Goal: Find specific page/section: Find specific page/section

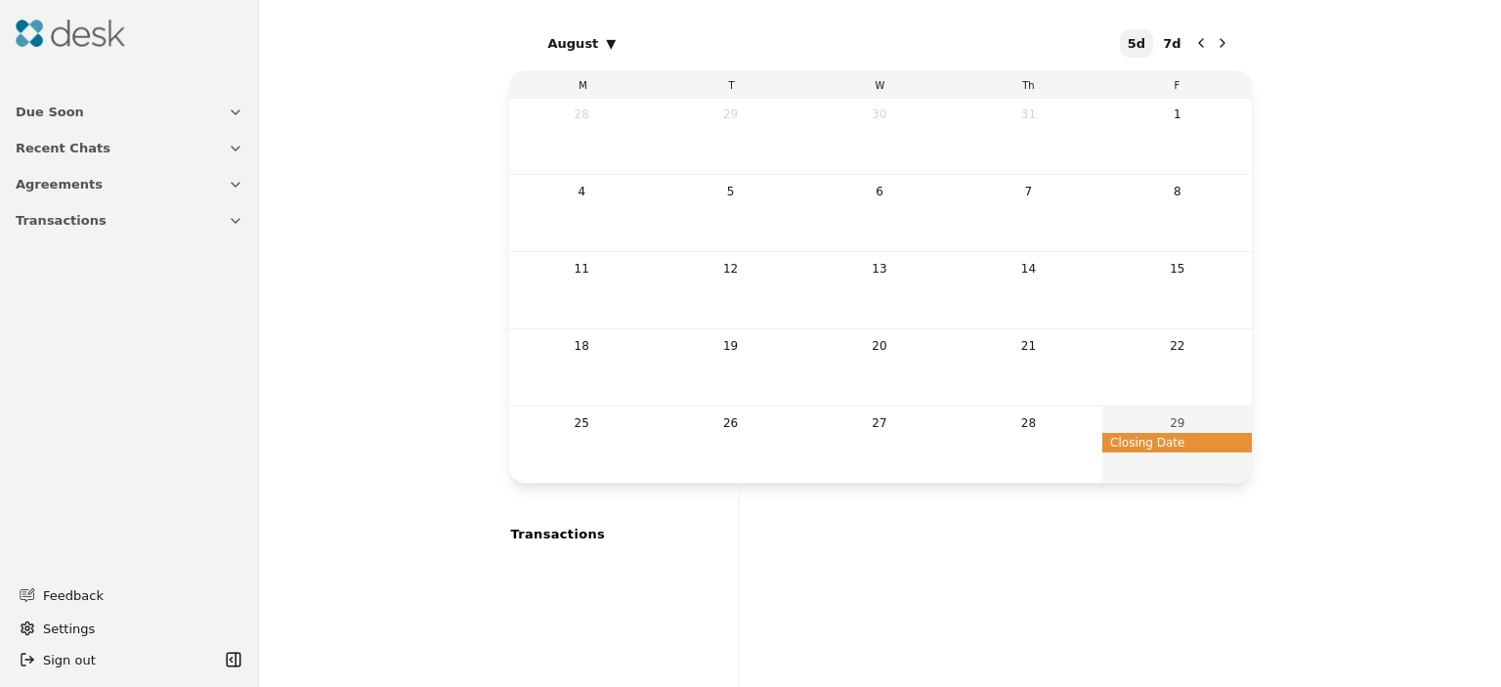
click at [25, 114] on span "Due Soon" at bounding box center [50, 112] width 68 height 21
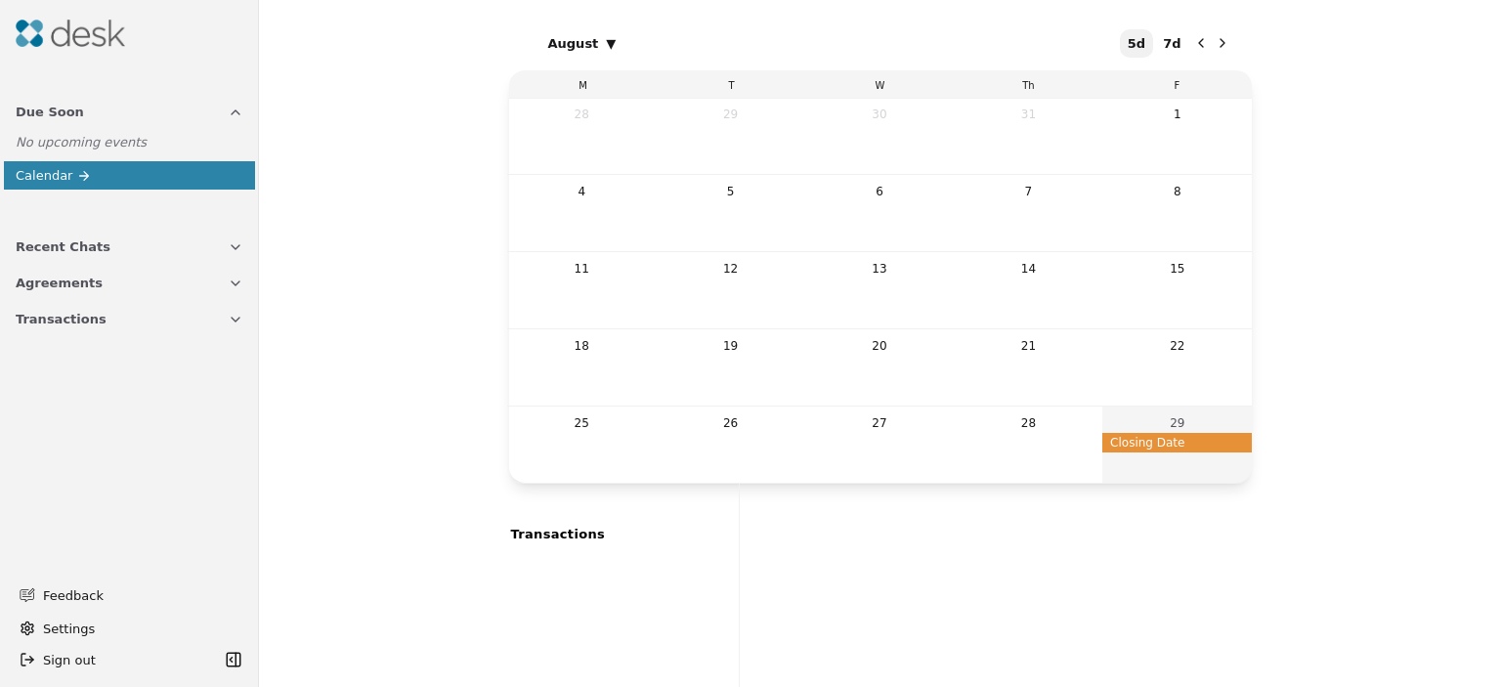
click at [44, 251] on span "Recent Chats" at bounding box center [63, 246] width 95 height 21
click at [66, 375] on span "Agreements" at bounding box center [59, 381] width 87 height 21
click at [30, 29] on img at bounding box center [70, 33] width 109 height 27
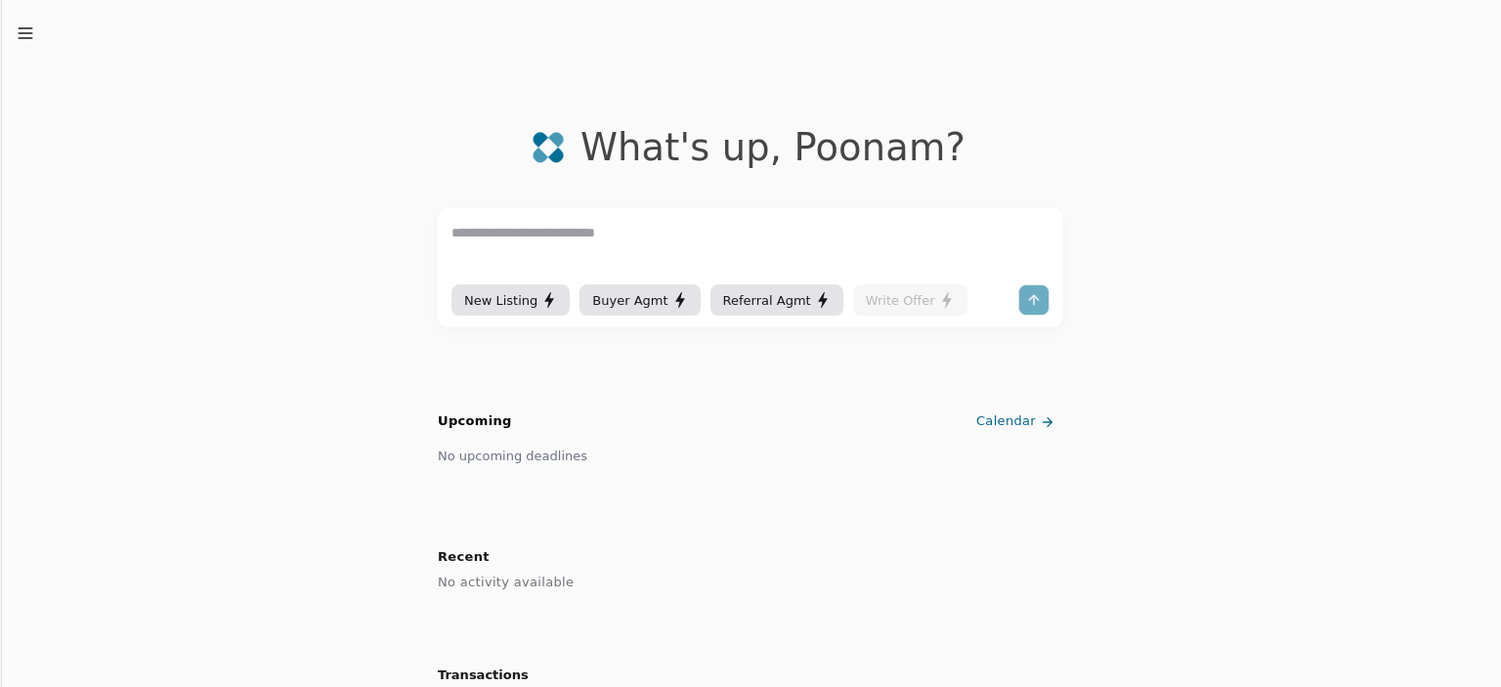
click at [29, 33] on line "button" at bounding box center [25, 33] width 13 height 0
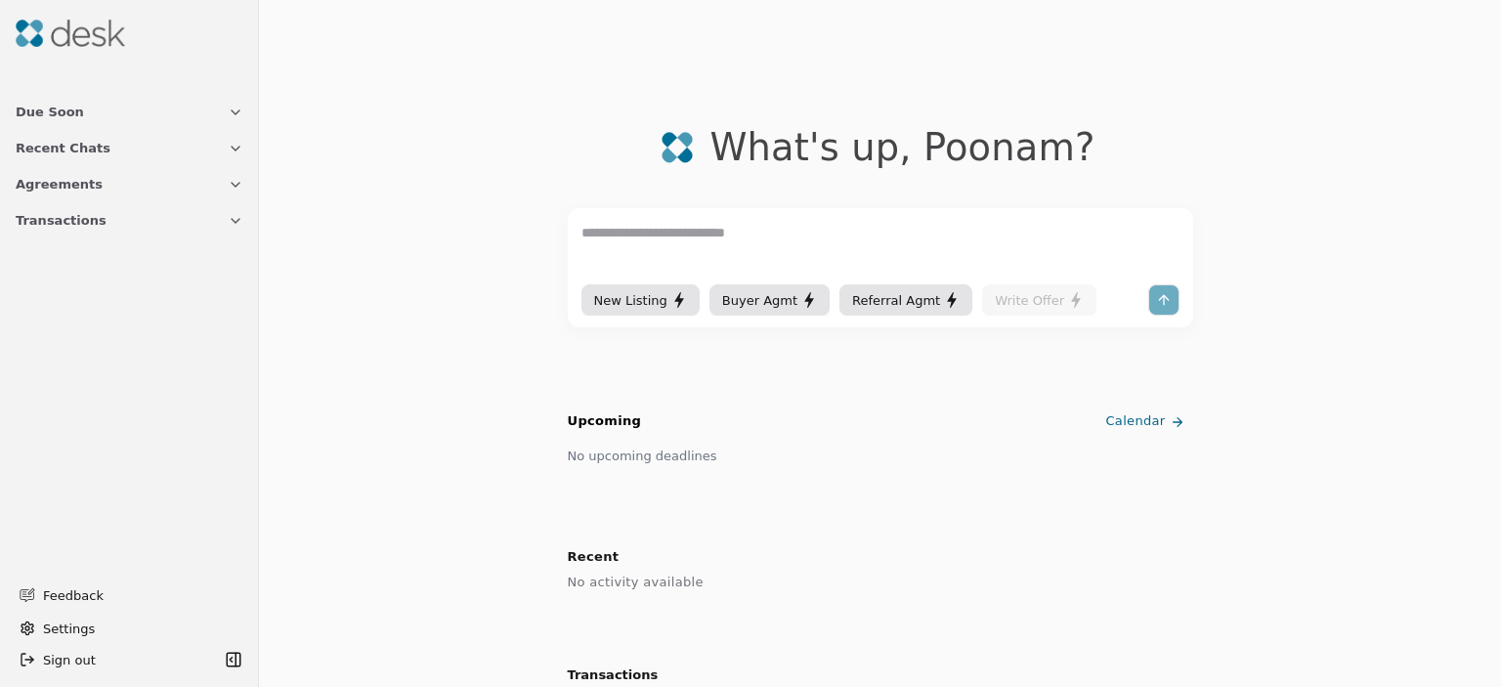
click at [239, 218] on icon "button" at bounding box center [236, 221] width 16 height 16
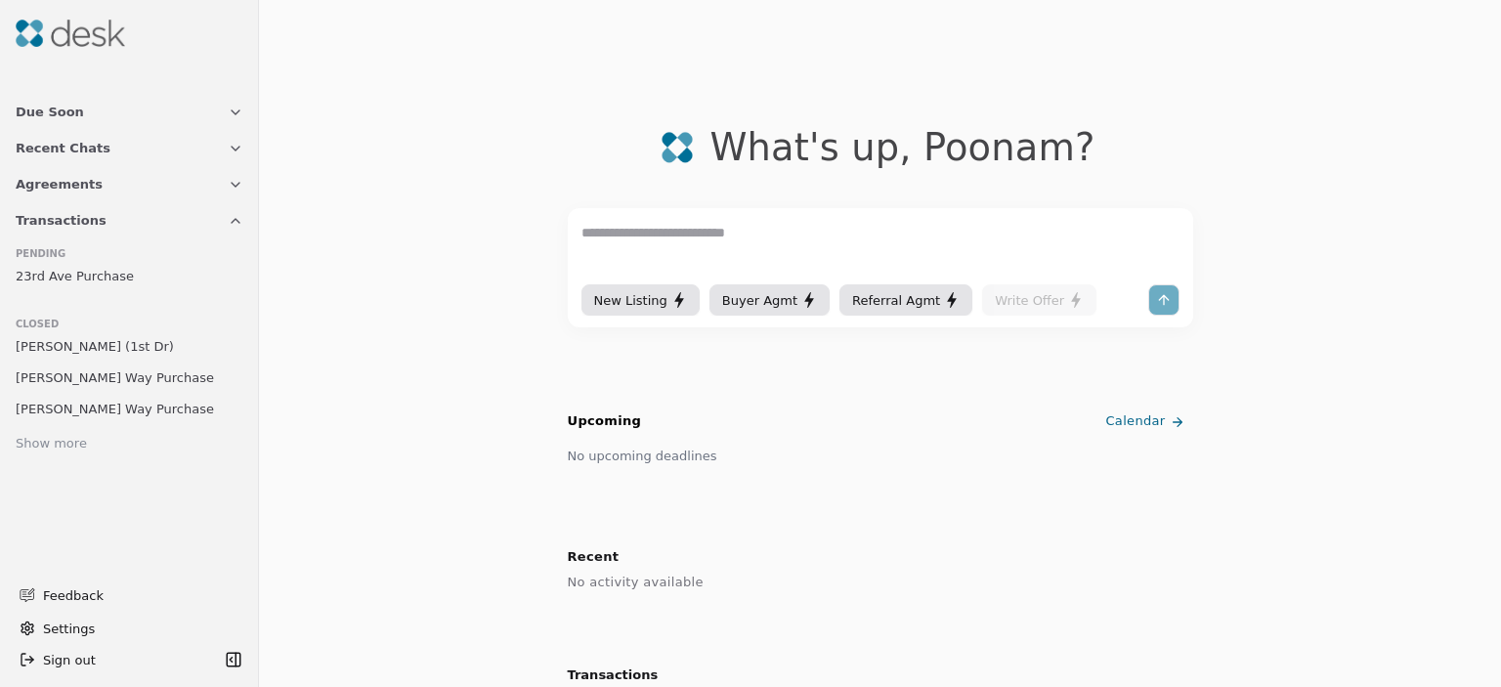
click at [23, 447] on div "Show more" at bounding box center [51, 444] width 71 height 21
click at [42, 120] on span "Due Soon" at bounding box center [50, 112] width 68 height 21
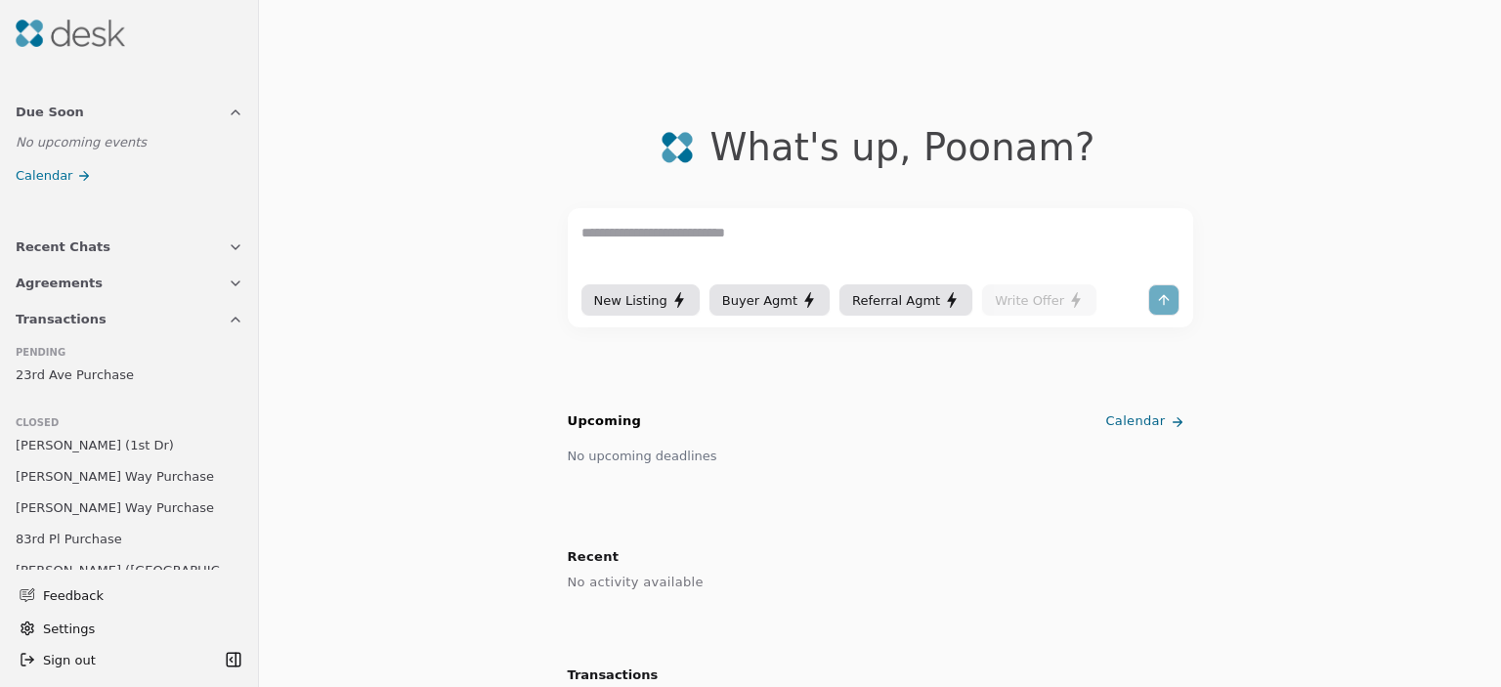
click at [40, 245] on span "Recent Chats" at bounding box center [63, 246] width 95 height 21
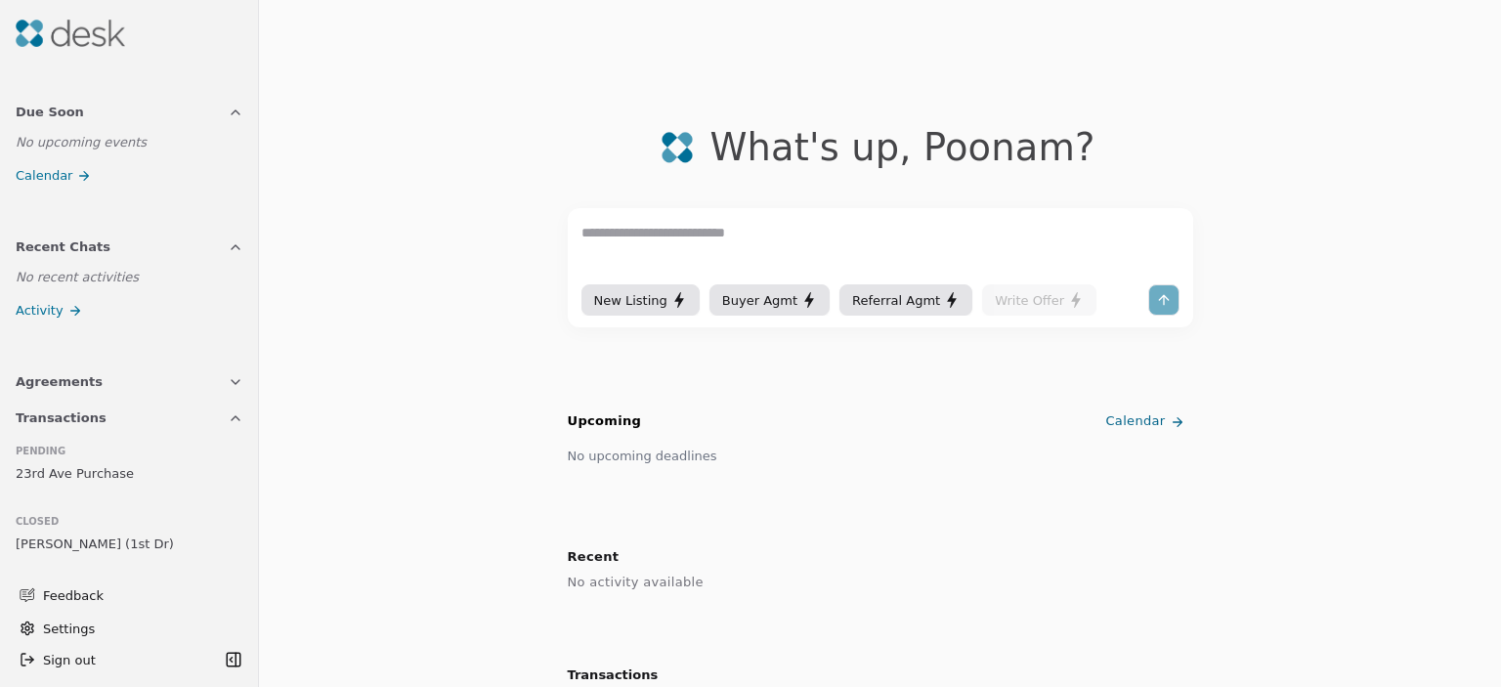
click at [42, 381] on span "Agreements" at bounding box center [59, 381] width 87 height 21
click at [61, 507] on span "Agreements" at bounding box center [54, 511] width 77 height 21
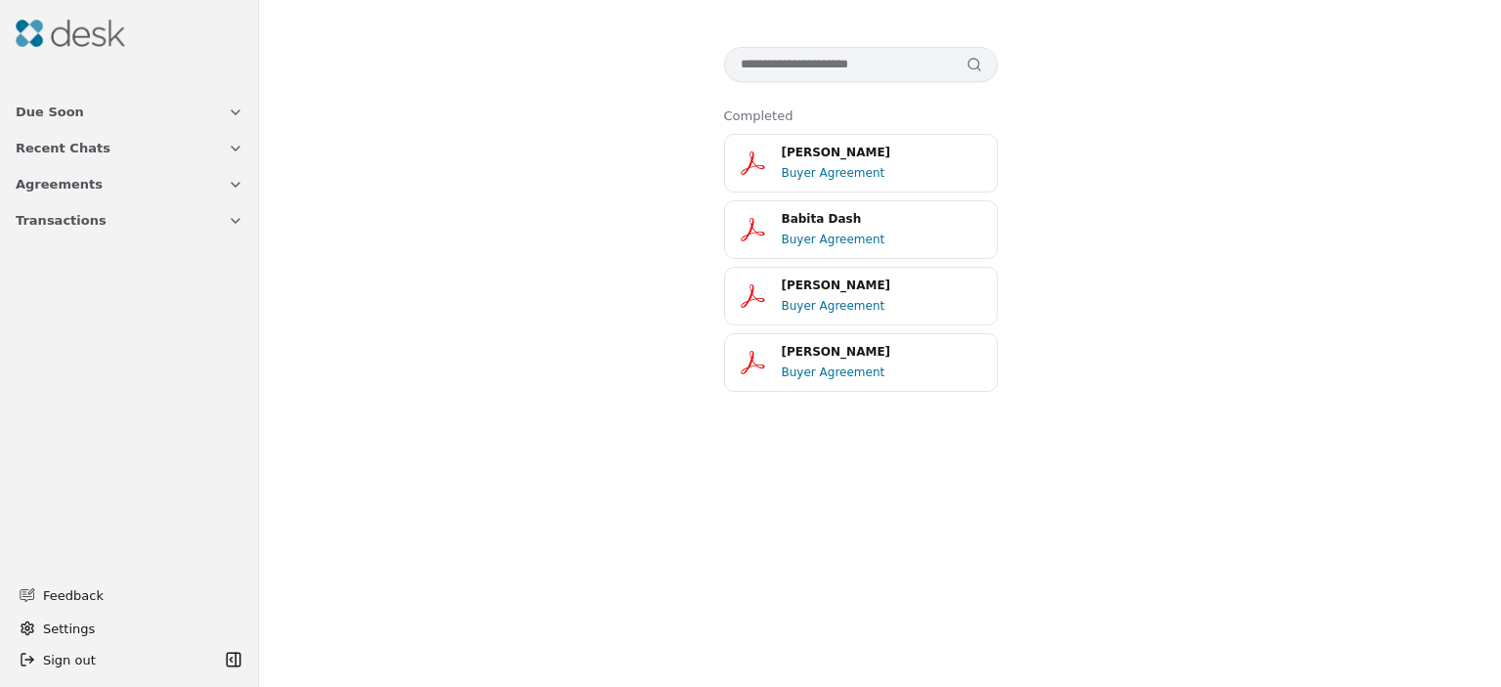
click at [568, 398] on div "Completed [PERSON_NAME] Buyer Agreement Babita Dash Buyer Agreement [PERSON_NAM…" at bounding box center [880, 247] width 1242 height 400
